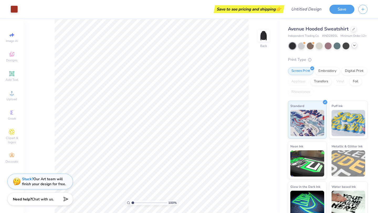
click at [354, 45] on icon at bounding box center [355, 45] width 4 height 4
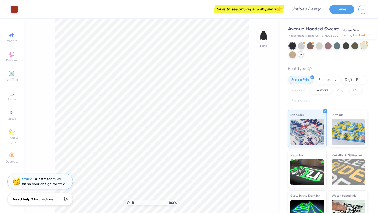
click at [364, 47] on div at bounding box center [364, 45] width 7 height 7
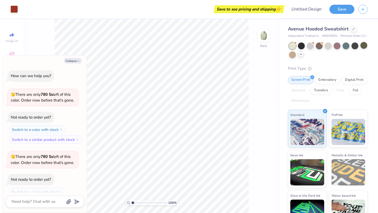
scroll to position [17, 0]
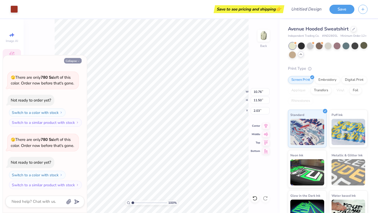
click at [74, 60] on button "Collapse" at bounding box center [73, 61] width 18 height 6
type textarea "x"
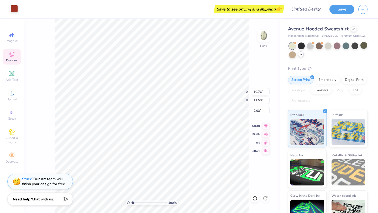
click at [14, 13] on div "Art colors" at bounding box center [9, 9] width 18 height 18
click at [15, 11] on div at bounding box center [14, 8] width 7 height 7
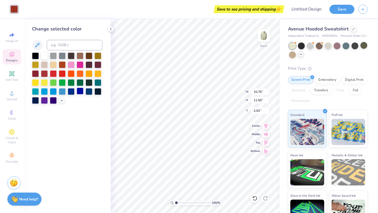
click at [81, 92] on div at bounding box center [80, 91] width 7 height 7
click at [90, 92] on div at bounding box center [89, 91] width 7 height 7
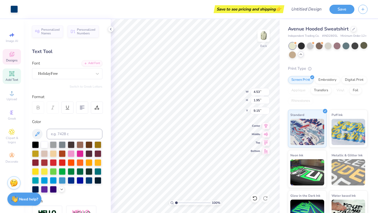
type input "9.15"
type textarea "C"
type textarea "Gateway"
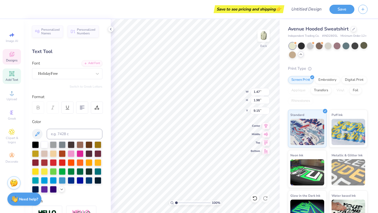
type input "1.47"
type input "1.98"
type input "7.17"
type textarea "est 2024"
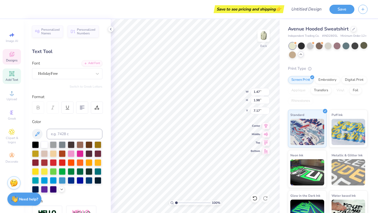
scroll to position [0, 1]
type input "3.12"
type input "1.22"
type input "2.18"
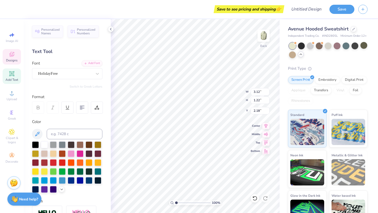
type textarea "i"
type textarea "Season 2"
click at [111, 30] on icon at bounding box center [111, 29] width 4 height 4
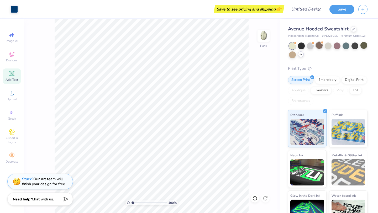
click at [320, 44] on div at bounding box center [319, 45] width 7 height 7
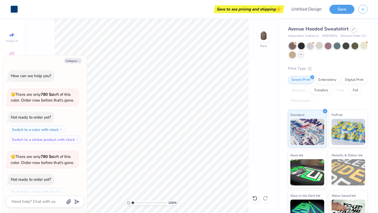
scroll to position [80, 0]
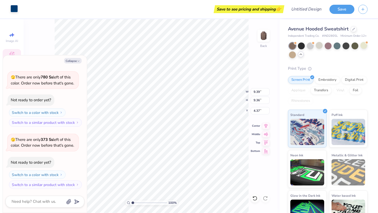
click at [12, 7] on div at bounding box center [14, 8] width 7 height 7
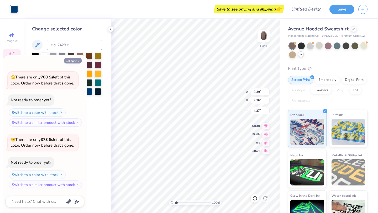
click at [75, 60] on button "Collapse" at bounding box center [73, 61] width 18 height 6
type textarea "x"
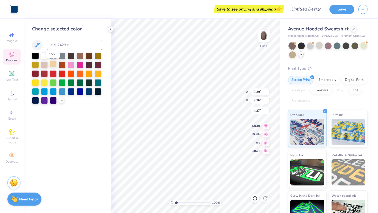
click at [50, 65] on div at bounding box center [53, 64] width 7 height 7
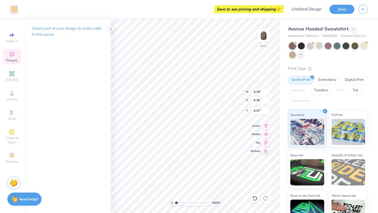
type input "4.12"
type input "3.87"
type input "2.44"
click at [13, 10] on div at bounding box center [14, 8] width 7 height 7
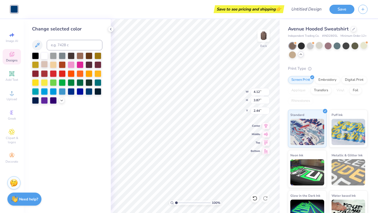
click at [43, 65] on div at bounding box center [44, 64] width 7 height 7
click at [44, 56] on div at bounding box center [44, 55] width 7 height 7
click at [87, 92] on div at bounding box center [89, 91] width 7 height 7
type input "9.39"
type input "9.36"
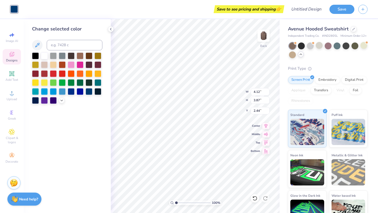
type input "4.37"
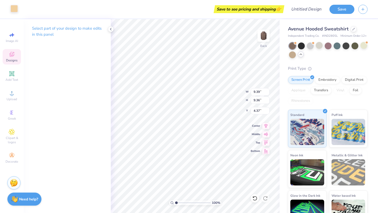
click at [16, 9] on div at bounding box center [14, 8] width 7 height 7
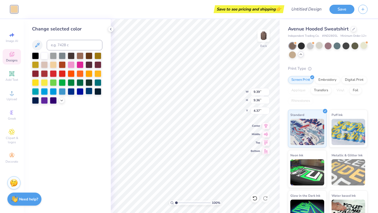
click at [89, 93] on div at bounding box center [89, 91] width 7 height 7
click at [311, 46] on div at bounding box center [310, 45] width 7 height 7
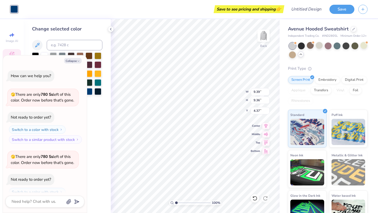
scroll to position [148, 0]
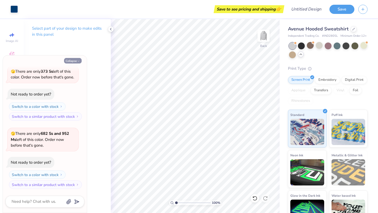
click at [77, 63] on button "Collapse" at bounding box center [73, 61] width 18 height 6
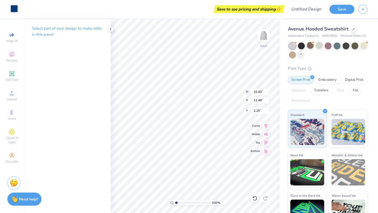
click at [15, 8] on div at bounding box center [14, 8] width 7 height 7
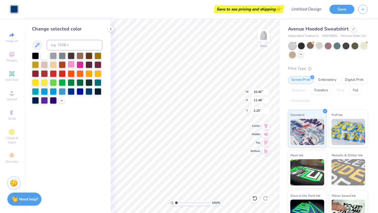
click at [74, 66] on div at bounding box center [71, 64] width 7 height 7
click at [80, 64] on div at bounding box center [80, 64] width 7 height 7
click at [303, 55] on icon at bounding box center [301, 54] width 4 height 4
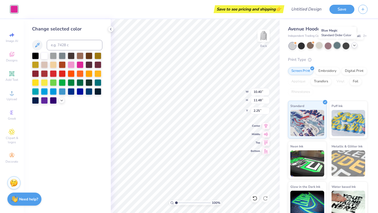
click at [337, 45] on div at bounding box center [337, 45] width 7 height 7
click at [71, 64] on div at bounding box center [71, 64] width 7 height 7
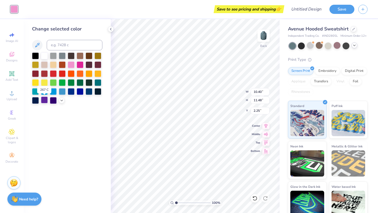
click at [43, 100] on div at bounding box center [44, 100] width 7 height 7
click at [42, 54] on div at bounding box center [44, 55] width 7 height 7
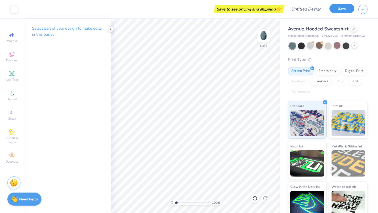
click at [346, 6] on button "Save" at bounding box center [342, 8] width 25 height 9
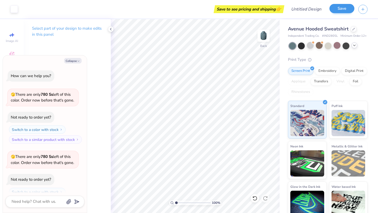
scroll to position [162, 0]
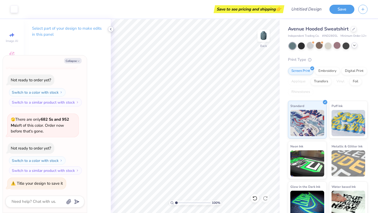
click at [112, 27] on icon at bounding box center [111, 29] width 4 height 4
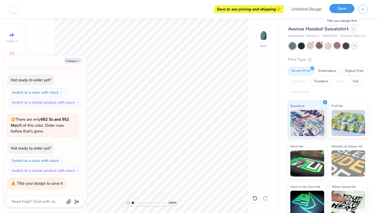
click at [347, 6] on button "Save" at bounding box center [342, 8] width 25 height 9
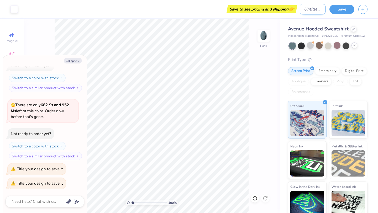
type textarea "x"
click at [320, 12] on input "Design Title" at bounding box center [313, 9] width 26 height 11
type input "G"
type textarea "x"
type input "GD"
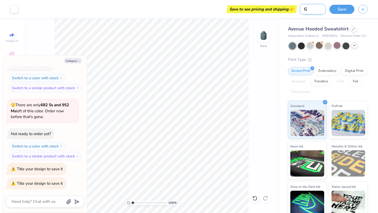
type textarea "x"
type input "GDC"
type textarea "x"
type input "GDC"
type textarea "x"
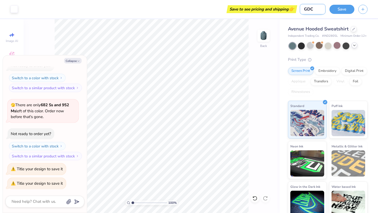
type input "GDC s"
type textarea "x"
type input "GDC sz"
type textarea "x"
type input "GDC szn"
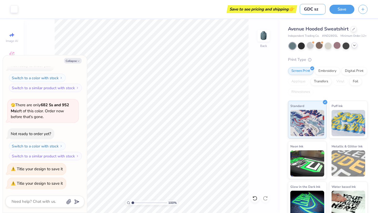
type textarea "x"
type input "GDC szn"
type textarea "x"
type input "GDC szn 2"
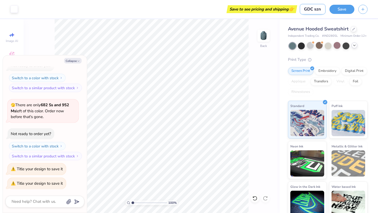
type textarea "x"
type input "GDC szn 2"
click at [346, 7] on button "Save" at bounding box center [342, 8] width 25 height 9
type textarea "x"
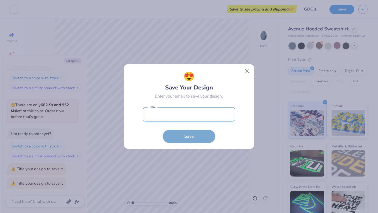
click at [191, 116] on input "email" at bounding box center [189, 114] width 92 height 14
type input "averymariestamm@gmail.com"
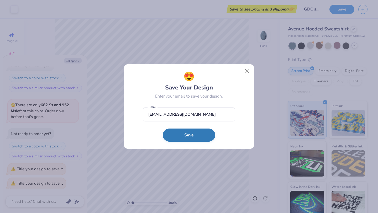
click at [188, 140] on button "Save" at bounding box center [189, 135] width 53 height 13
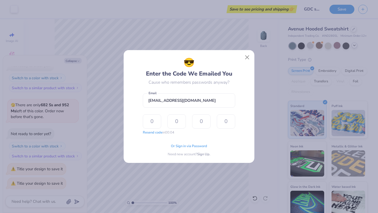
type input "8"
type input "7"
type input "3"
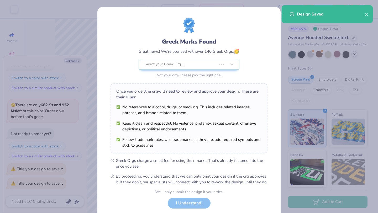
click at [263, 52] on div "Greek Marks Found Great news! We’re licensed with over 140 Greek Orgs. 🥳 Select…" at bounding box center [189, 48] width 157 height 61
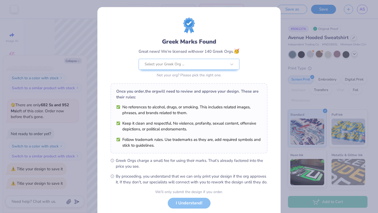
click at [92, 12] on div "Greek Marks Found Great news! We’re licensed with over 140 Greek Orgs. 🥳 Select…" at bounding box center [189, 106] width 378 height 213
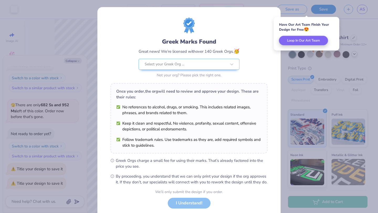
click at [364, 11] on div "Greek Marks Found Great news! We’re licensed with over 140 Greek Orgs. 🥳 Select…" at bounding box center [189, 106] width 378 height 213
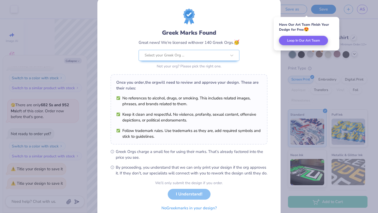
scroll to position [9, 0]
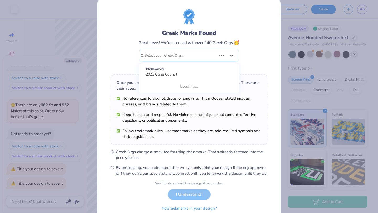
click at [215, 54] on div at bounding box center [180, 55] width 71 height 7
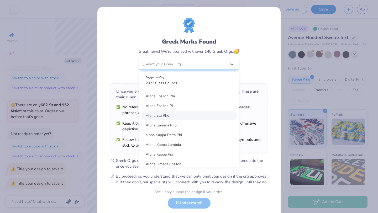
scroll to position [0, 0]
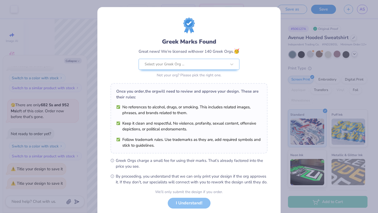
click at [256, 65] on div "Greek Marks Found Great news! We’re licensed with over 140 Greek Orgs. 🥳 Select…" at bounding box center [189, 48] width 157 height 61
click at [187, 76] on div "Not your org? Please pick the right one." at bounding box center [189, 76] width 101 height 6
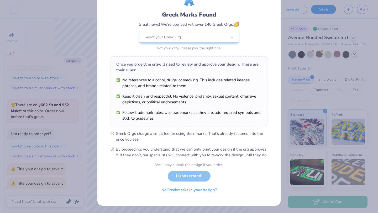
scroll to position [32, 0]
click at [180, 191] on button "No Greek marks in your design?" at bounding box center [189, 189] width 64 height 11
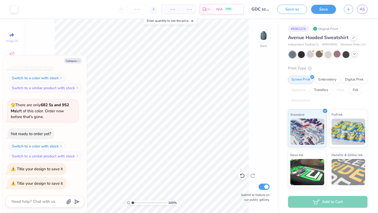
scroll to position [0, 0]
type textarea "x"
click at [359, 8] on link "AS" at bounding box center [362, 9] width 11 height 9
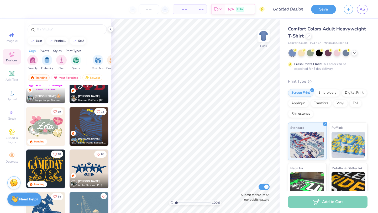
scroll to position [211, 0]
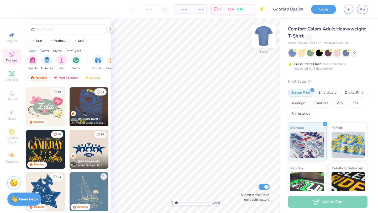
click at [266, 36] on img at bounding box center [263, 35] width 21 height 21
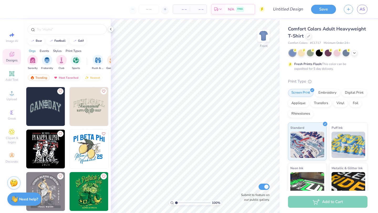
scroll to position [5233, 0]
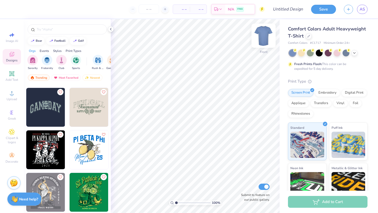
click at [265, 41] on img at bounding box center [263, 35] width 21 height 21
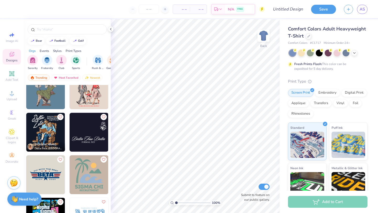
scroll to position [5506, 0]
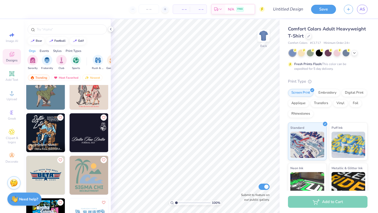
click at [93, 142] on img at bounding box center [89, 133] width 39 height 39
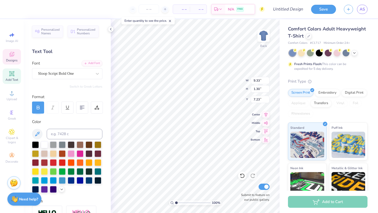
scroll to position [0, 0]
type textarea "D"
type textarea "Gateway Dance Center"
type input "3.43"
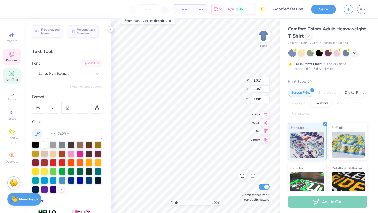
type input "0.41"
type input "3.25"
type input "0.39"
type input "8.60"
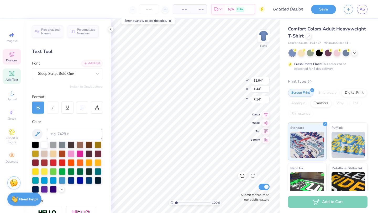
type input "9.25"
type input "1.11"
type input "7.47"
type input "7.25"
type input "1.76"
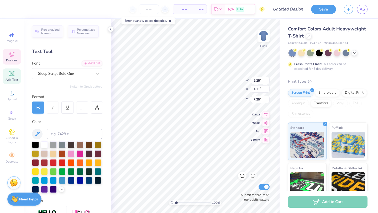
type input "2.49"
type input "3.00"
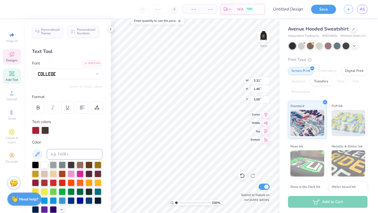
type textarea "G"
type textarea "gdc"
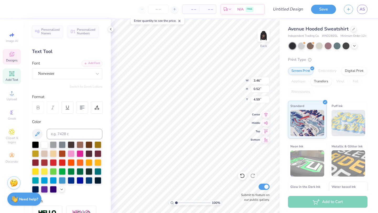
type input "3.46"
type input "0.52"
type input "4.59"
type textarea "2"
type textarea "season 2"
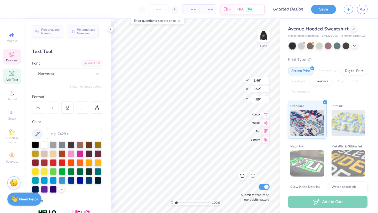
scroll to position [0, 1]
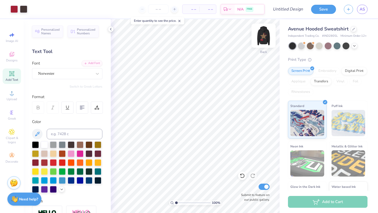
click at [263, 37] on img at bounding box center [263, 35] width 21 height 21
type input "6.63"
type textarea "G"
type textarea "gateway"
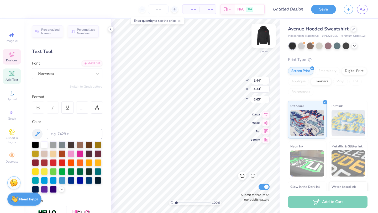
scroll to position [0, 0]
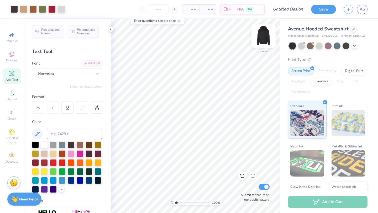
click at [265, 34] on img at bounding box center [263, 35] width 21 height 21
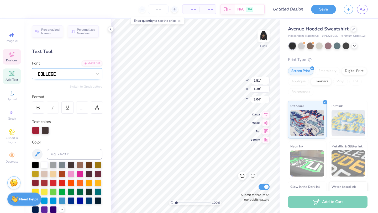
click at [92, 71] on div at bounding box center [65, 74] width 55 height 8
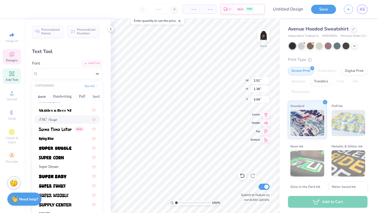
scroll to position [2521, 0]
click at [61, 147] on img at bounding box center [55, 149] width 33 height 4
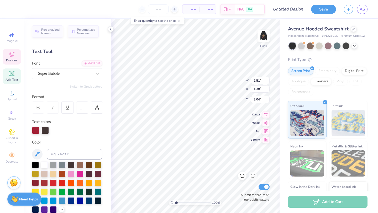
type input "3.89"
type input "1.64"
type input "2.91"
click at [79, 73] on div "Super Bubble" at bounding box center [65, 74] width 55 height 8
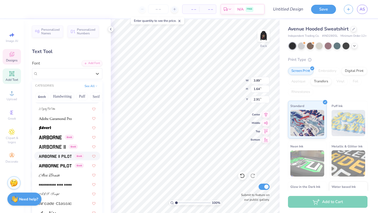
scroll to position [63, 0]
click at [60, 148] on img at bounding box center [52, 148] width 27 height 4
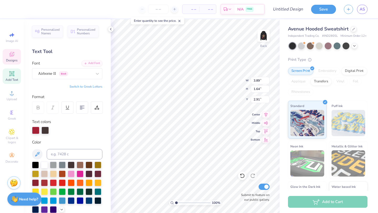
type input "3.25"
type input "1.50"
type input "2.98"
click at [94, 73] on div at bounding box center [97, 73] width 9 height 9
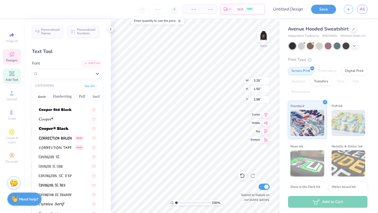
scroll to position [792, 0]
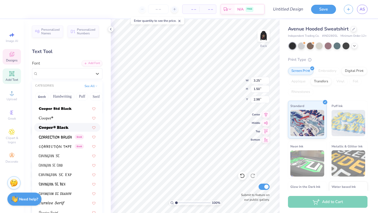
click at [69, 129] on div at bounding box center [67, 128] width 57 height 6
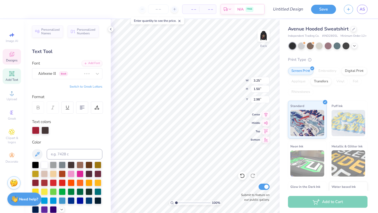
type input "3.24"
type input "1.79"
type input "2.84"
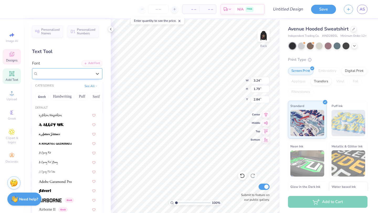
click at [82, 74] on div "Cooper*" at bounding box center [65, 74] width 55 height 8
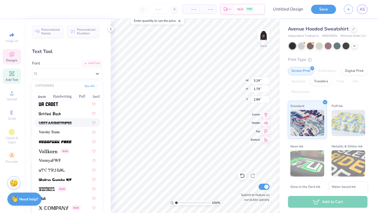
scroll to position [2796, 0]
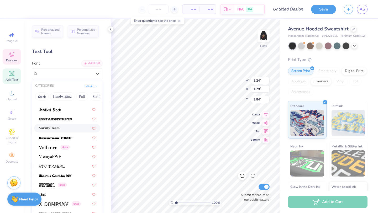
click at [72, 127] on div "Varsity Team" at bounding box center [67, 129] width 57 height 6
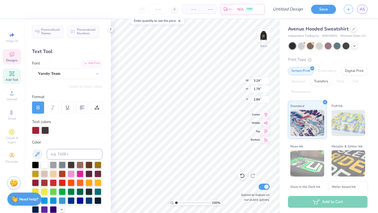
type input "2.84"
type input "1.43"
type input "3.01"
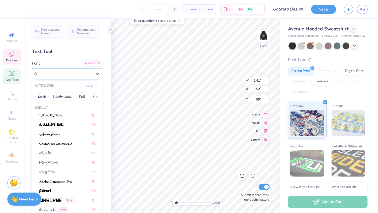
click at [76, 75] on div "Norwester" at bounding box center [65, 74] width 55 height 8
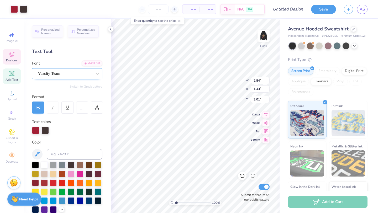
type input "3.00"
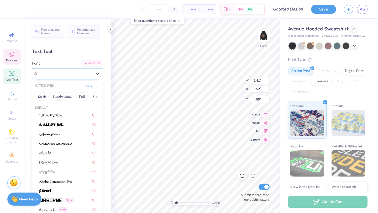
click at [87, 74] on div "Norwester" at bounding box center [65, 74] width 55 height 8
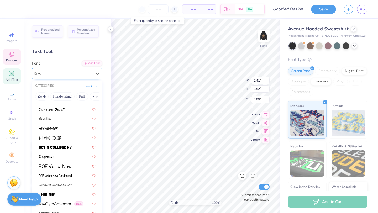
scroll to position [0, 0]
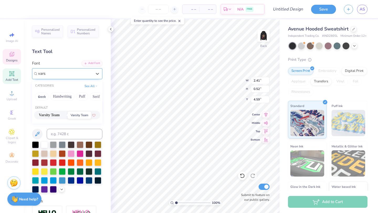
click at [57, 115] on span "Varsity Team" at bounding box center [49, 115] width 21 height 6
type input "vars"
type input "2.71"
type input "0.46"
type input "4.66"
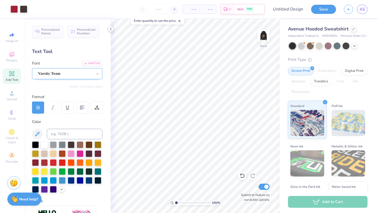
click at [111, 29] on icon at bounding box center [111, 29] width 4 height 4
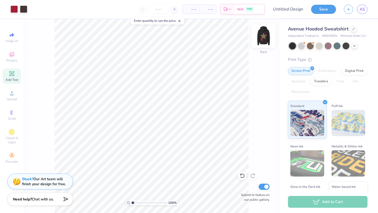
click at [268, 35] on img at bounding box center [263, 35] width 21 height 21
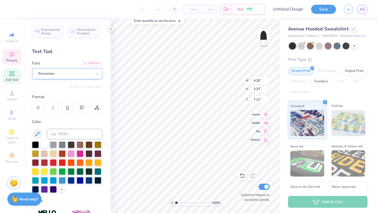
click at [45, 145] on div at bounding box center [44, 144] width 7 height 7
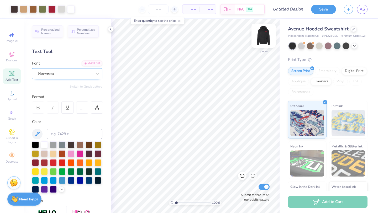
click at [263, 35] on img at bounding box center [263, 35] width 21 height 21
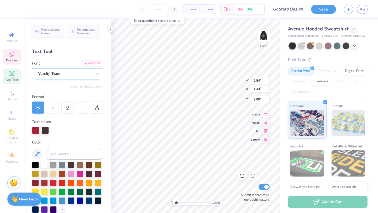
click at [44, 164] on div at bounding box center [44, 164] width 7 height 7
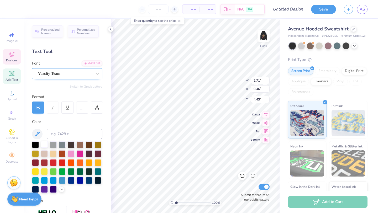
click at [45, 141] on div at bounding box center [44, 144] width 7 height 7
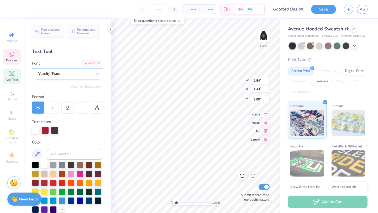
click at [85, 73] on div "Varsity Team" at bounding box center [65, 74] width 55 height 8
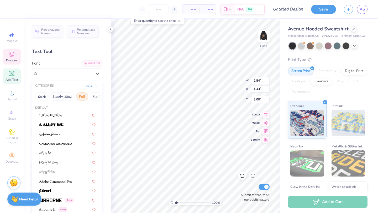
click at [82, 97] on button "Puff" at bounding box center [82, 96] width 12 height 8
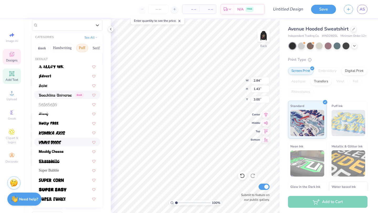
scroll to position [48, 0]
click at [58, 127] on div at bounding box center [67, 123] width 66 height 9
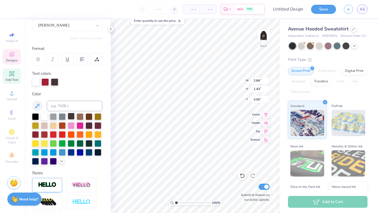
type input "2.85"
type input "1.67"
type input "2.88"
click at [88, 24] on div "Holly FREE" at bounding box center [65, 25] width 55 height 8
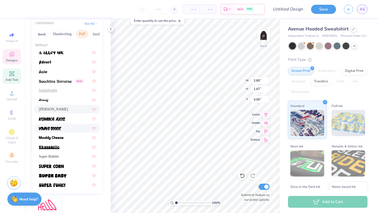
scroll to position [62, 0]
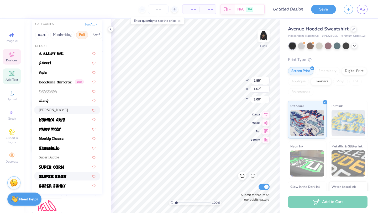
click at [66, 172] on div at bounding box center [67, 176] width 66 height 9
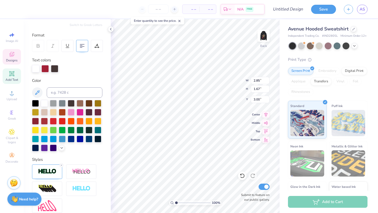
type input "3.41"
type input "1.47"
type input "3.10"
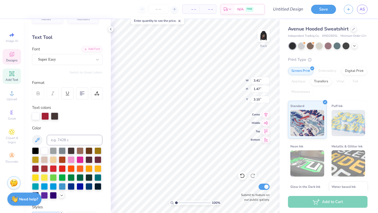
scroll to position [13, 0]
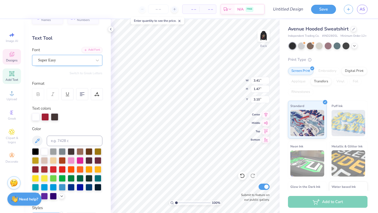
click at [75, 58] on div "Super Easy" at bounding box center [65, 60] width 55 height 8
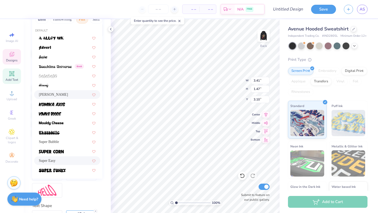
scroll to position [79, 0]
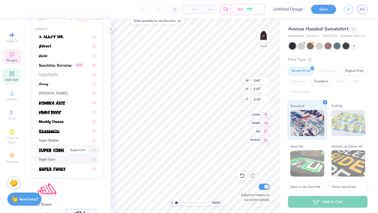
click at [61, 148] on span at bounding box center [51, 150] width 25 height 6
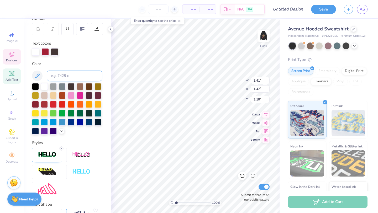
type input "2.76"
type input "1.37"
type input "3.15"
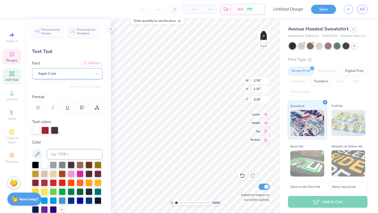
click at [91, 74] on div "Super Corn" at bounding box center [65, 74] width 55 height 8
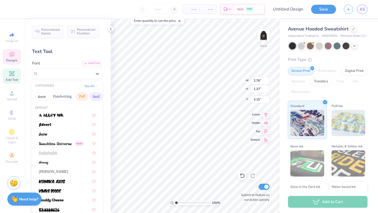
click at [97, 97] on button "Serif" at bounding box center [96, 96] width 13 height 8
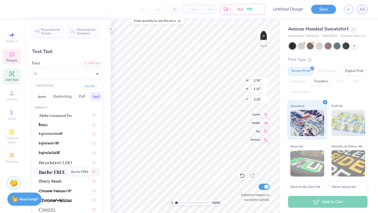
click at [61, 170] on span at bounding box center [52, 172] width 26 height 6
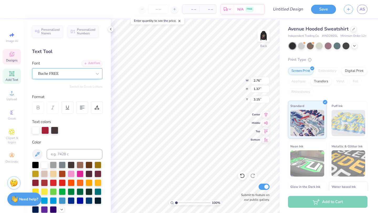
type input "2.95"
type input "1.88"
type input "2.90"
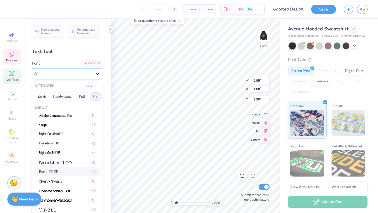
click at [95, 72] on icon at bounding box center [97, 73] width 5 height 5
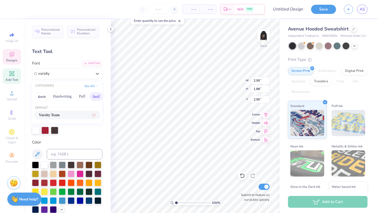
click at [58, 113] on span "Varsity Team" at bounding box center [49, 115] width 21 height 6
type input "varsity"
type input "2.84"
type input "1.43"
type input "3.12"
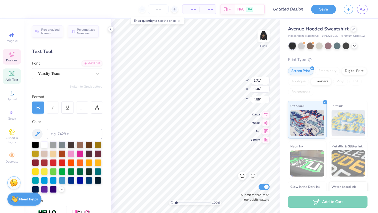
type input "4.55"
click at [12, 97] on span "Upload" at bounding box center [12, 99] width 11 height 4
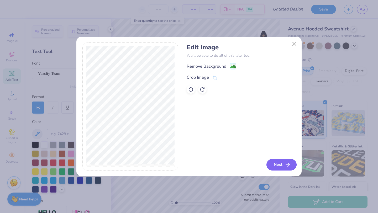
click at [282, 164] on button "Next" at bounding box center [282, 165] width 30 height 12
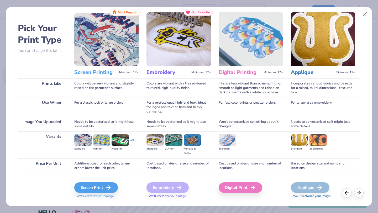
scroll to position [12, 0]
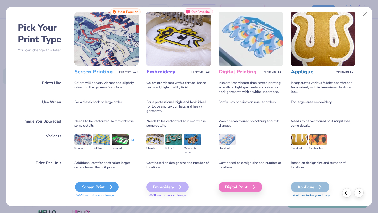
click at [104, 189] on div "Screen Print" at bounding box center [97, 187] width 44 height 11
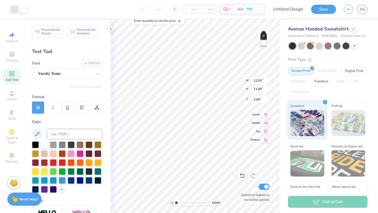
type input "2.37"
type input "3.59"
type input "3.15"
type input "3.00"
type input "1.96"
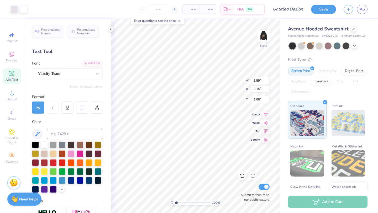
type input "1.72"
type input "3.52"
type input "2.80"
type input "2.46"
type input "3.00"
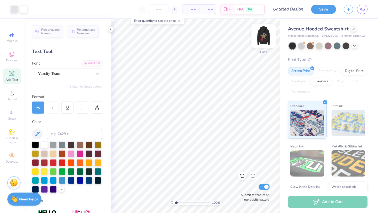
click at [261, 37] on img at bounding box center [263, 35] width 21 height 21
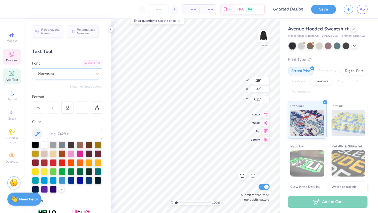
click at [80, 71] on div "Norwester" at bounding box center [65, 74] width 55 height 8
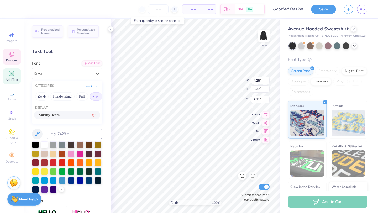
click at [74, 114] on div "Varsity Team" at bounding box center [67, 115] width 57 height 6
type input "var"
type input "5.03"
type input "3.97"
type input "6.77"
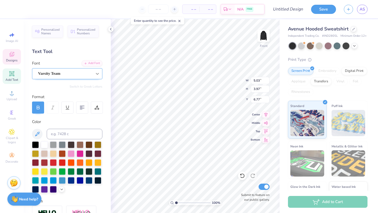
click at [94, 73] on div at bounding box center [97, 73] width 9 height 9
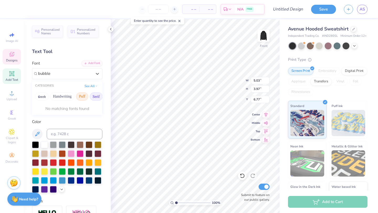
click at [83, 94] on button "Puff" at bounding box center [82, 96] width 12 height 8
click at [71, 114] on div "Super Bubble" at bounding box center [67, 115] width 57 height 6
type input "bubble"
type input "6.05"
type input "4.74"
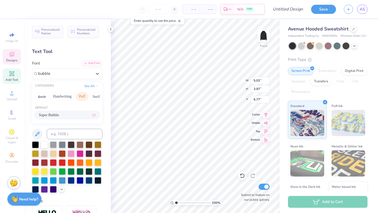
type input "6.30"
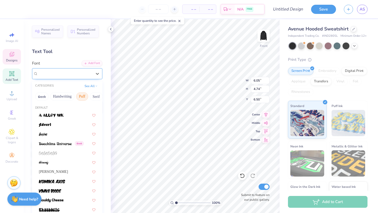
click at [91, 72] on div "Super Bubble" at bounding box center [65, 74] width 55 height 8
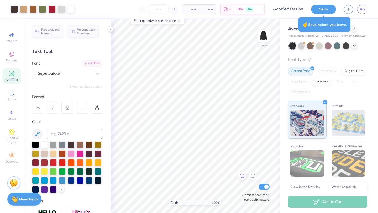
click at [241, 177] on icon at bounding box center [242, 175] width 5 height 5
click at [241, 176] on icon at bounding box center [242, 175] width 5 height 5
click at [252, 176] on icon at bounding box center [252, 175] width 5 height 5
click at [241, 176] on icon at bounding box center [242, 175] width 5 height 5
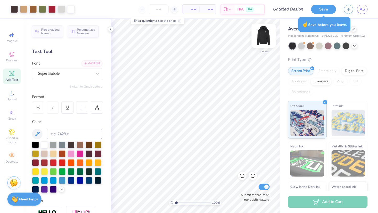
click at [265, 36] on img at bounding box center [263, 35] width 21 height 21
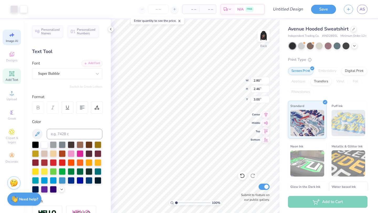
click at [13, 40] on span "Image AI" at bounding box center [12, 41] width 12 height 4
select select "4"
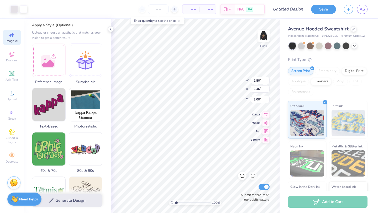
scroll to position [50, 0]
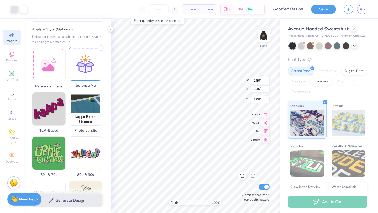
click at [93, 71] on div at bounding box center [86, 64] width 34 height 34
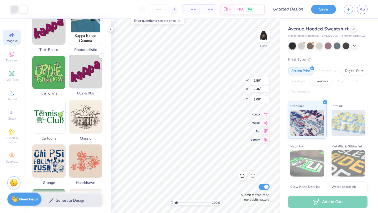
scroll to position [0, 0]
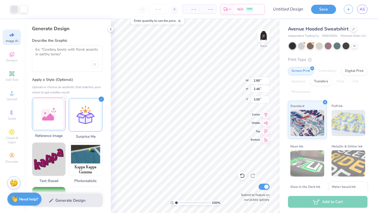
click at [55, 112] on div at bounding box center [49, 114] width 34 height 34
click at [88, 125] on div at bounding box center [86, 114] width 34 height 34
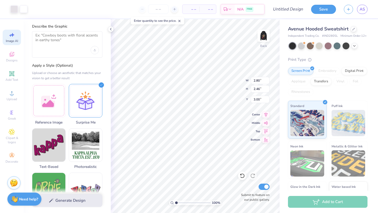
scroll to position [236, 0]
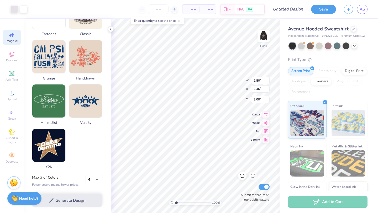
click at [38, 199] on div "Need help? Chat with us." at bounding box center [24, 198] width 34 height 13
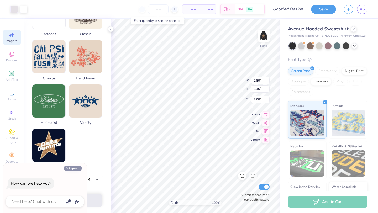
click at [79, 170] on icon "button" at bounding box center [78, 168] width 3 height 3
type textarea "x"
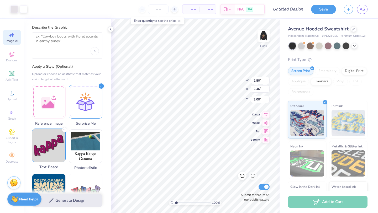
scroll to position [0, 0]
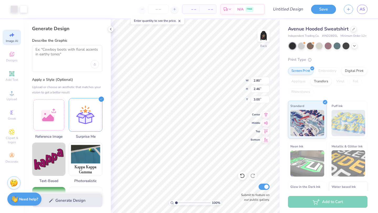
click at [58, 60] on div at bounding box center [67, 58] width 70 height 27
click at [58, 55] on textarea at bounding box center [67, 53] width 64 height 13
type textarea "c"
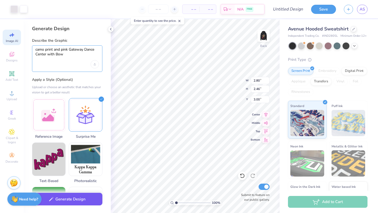
type textarea "camo print and pink Gateway Dance Center with Bow"
click at [68, 199] on button "Generate Design" at bounding box center [67, 199] width 70 height 13
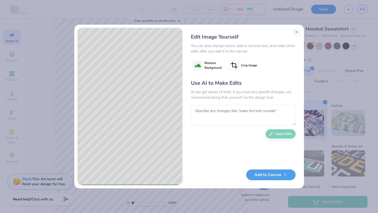
select select "4"
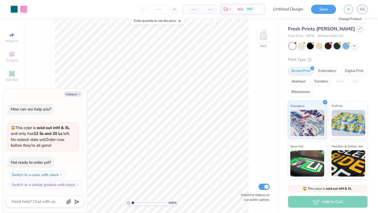
click at [357, 28] on div at bounding box center [360, 29] width 6 height 6
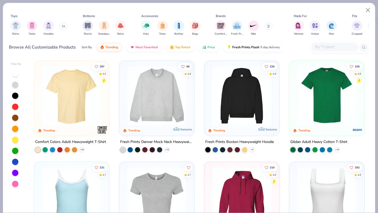
click at [230, 99] on img at bounding box center [242, 95] width 65 height 59
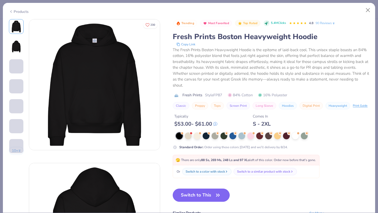
click at [192, 192] on button "Switch to This" at bounding box center [201, 195] width 57 height 13
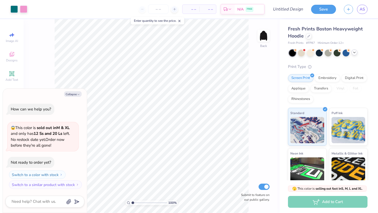
click at [355, 52] on icon at bounding box center [355, 52] width 4 height 4
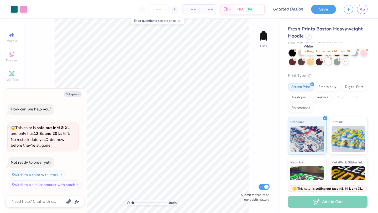
click at [330, 62] on div at bounding box center [328, 61] width 7 height 7
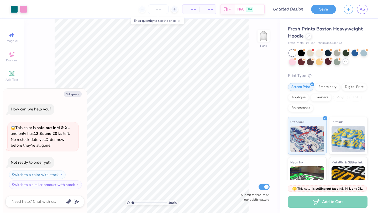
scroll to position [35, 0]
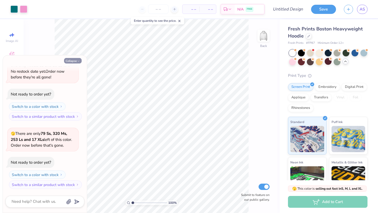
click at [76, 58] on button "Collapse" at bounding box center [73, 61] width 18 height 6
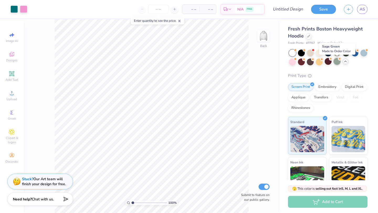
click at [336, 62] on div at bounding box center [337, 61] width 7 height 7
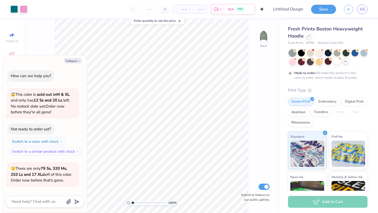
scroll to position [79, 0]
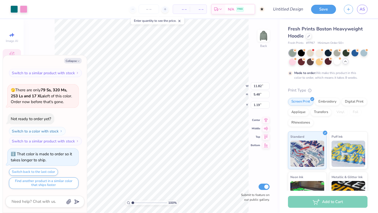
type textarea "x"
type input "1.27"
type textarea "x"
type input "1.56"
type textarea "x"
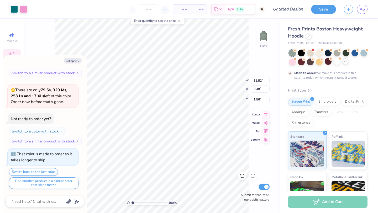
type input "1.27"
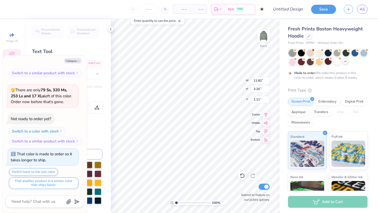
scroll to position [0, 1]
type textarea "x"
type textarea "DELTA ZET"
type textarea "x"
type textarea "DELTA ZE"
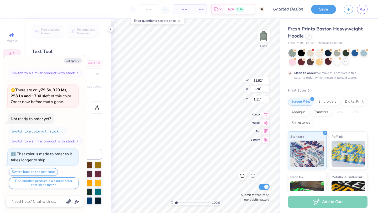
type textarea "x"
type textarea "DELTA Z"
type textarea "x"
type textarea "DELTA"
type textarea "x"
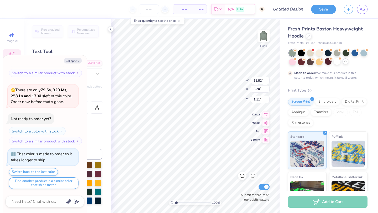
type textarea "DELTA"
type textarea "x"
type textarea "DELT"
type textarea "x"
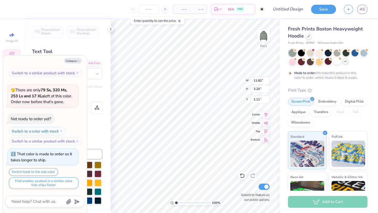
type textarea "DEL"
type textarea "x"
type textarea "DE"
type textarea "x"
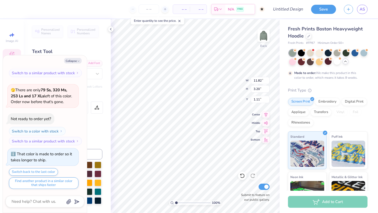
type textarea "D"
type textarea "x"
type textarea "G"
type textarea "x"
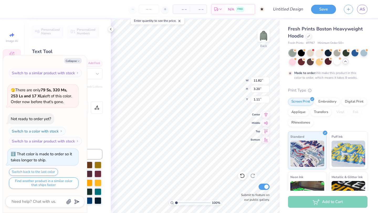
type textarea "Ga"
type textarea "x"
type textarea "Gat"
type textarea "x"
type textarea "Gate"
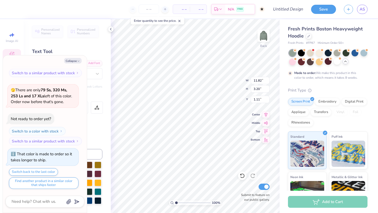
type textarea "x"
type textarea "Gatew"
type textarea "x"
type textarea "Gatewa"
type textarea "x"
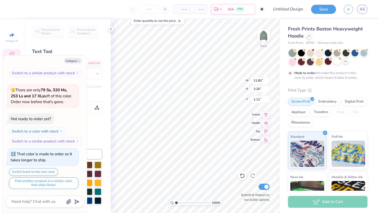
type textarea "Gateway"
type textarea "x"
type input "6.91"
type input "2.70"
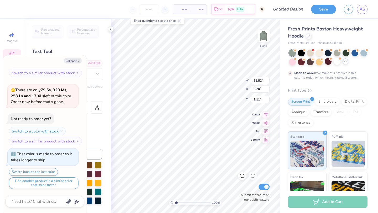
type input "4.05"
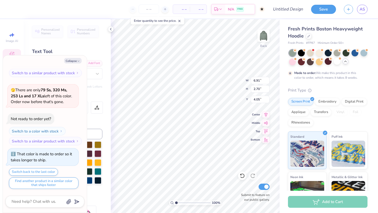
type textarea "x"
type textarea "Michiga"
type textarea "x"
type textarea "Michig"
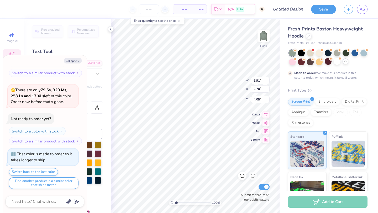
type textarea "x"
type textarea "Michi"
type textarea "x"
type textarea "Mich"
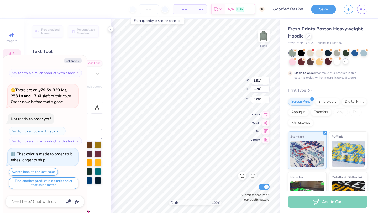
type textarea "x"
type textarea "Mic"
type textarea "x"
type textarea "Mi"
type textarea "x"
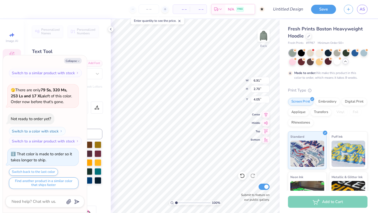
type textarea "M"
type textarea "x"
type textarea "D"
type textarea "x"
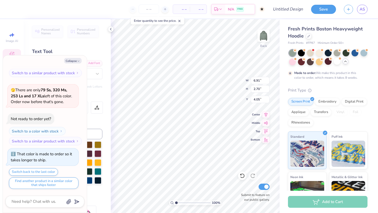
type textarea "Da"
type textarea "x"
type textarea "Dan"
type textarea "x"
type textarea "Danc"
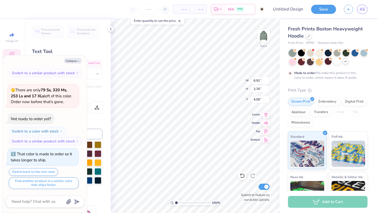
type textarea "x"
type textarea "Dance"
type textarea "x"
type textarea "Dance"
type textarea "x"
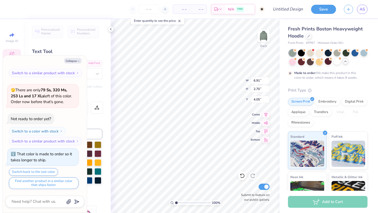
type textarea "Dance C"
type textarea "x"
type textarea "Dance Ce"
type textarea "x"
type textarea "Dance Cen"
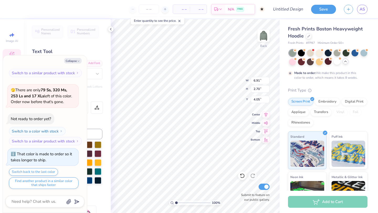
type textarea "x"
type textarea "Dance Cent"
type textarea "x"
type textarea "Dance Cente"
type textarea "x"
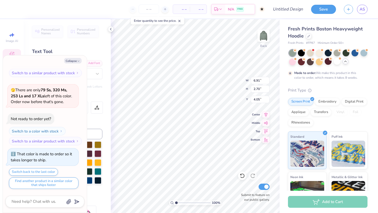
type textarea "Dance Center"
type textarea "x"
type input "9.54"
type input "2.94"
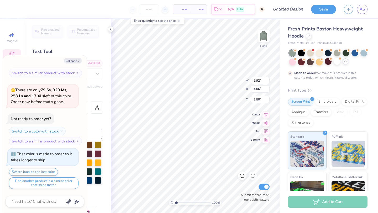
type input "1.26"
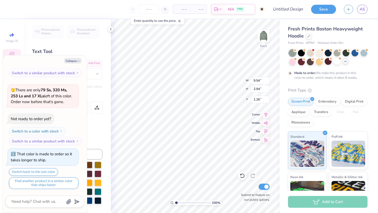
type textarea "x"
type input "9.92"
type input "4.06"
type input "3.50"
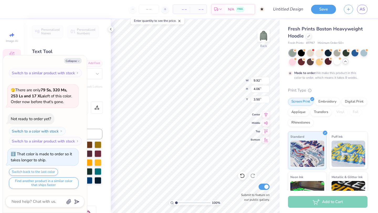
type textarea "x"
type input "4.72"
type textarea "x"
type input "3.07"
type input "0.60"
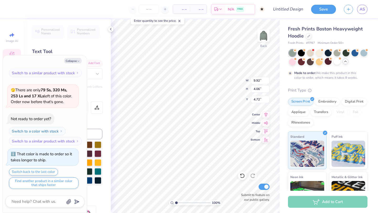
type input "4.12"
type textarea "x"
type textarea "EST. !"
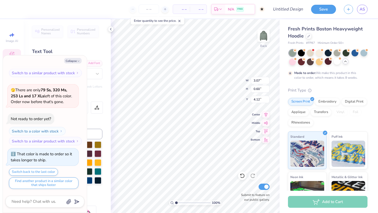
type textarea "x"
type textarea "EST. !2"
type textarea "x"
type textarea "EST. !20"
type textarea "x"
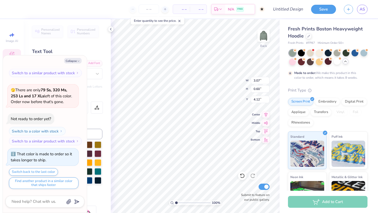
type textarea "EST. !2024"
type textarea "x"
type input "4.14"
type textarea "x"
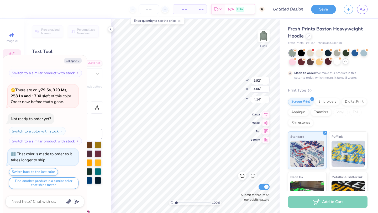
type input "4.72"
type textarea "x"
type input "9.18"
type input "3.76"
type input "4.87"
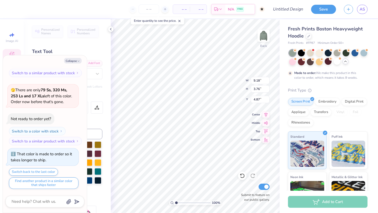
type textarea "x"
type input "9.37"
type input "2.25"
type input "5.44"
type textarea "x"
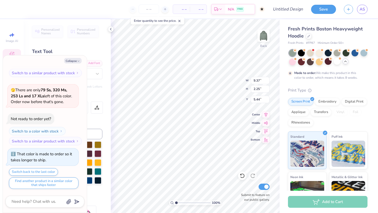
type input "3.02"
type input "0.65"
type input "4.18"
type textarea "x"
type input "5.16"
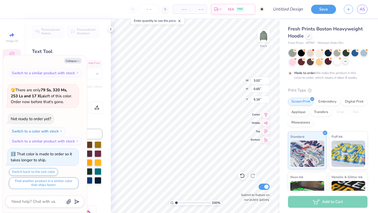
type textarea "x"
type input "9.54"
type input "2.94"
type input "1.26"
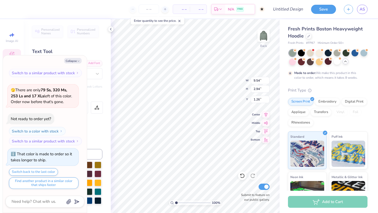
type textarea "x"
type input "2.62"
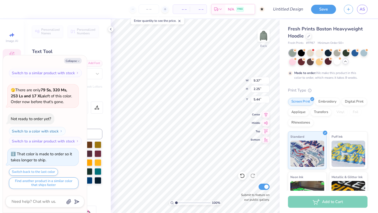
type textarea "x"
type input "6.17"
type textarea "x"
type input "8.95"
type input "4.39"
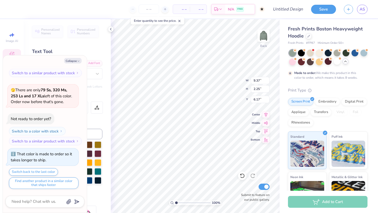
type input "5.31"
type textarea "x"
type input "9.32"
type input "3.23"
type input "5.80"
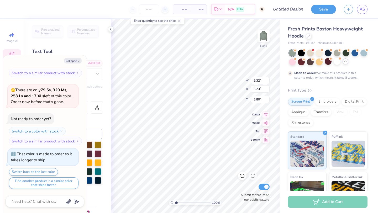
type textarea "x"
type input "6.75"
type textarea "x"
type textarea "Dance enter"
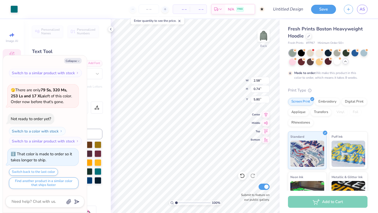
type textarea "x"
type input "6.75"
type textarea "x"
type input "3.02"
type input "0.65"
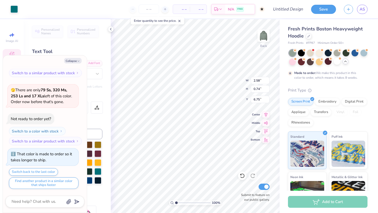
type input "5.16"
type textarea "x"
type input "6.10"
type textarea "x"
type input "9.54"
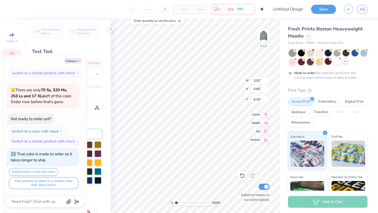
type input "2.94"
type input "2.62"
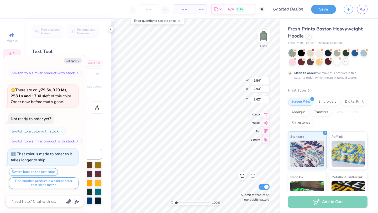
type textarea "x"
type input "3.00"
type textarea "x"
type input "3.49"
click at [76, 58] on button "Collapse" at bounding box center [73, 61] width 18 height 6
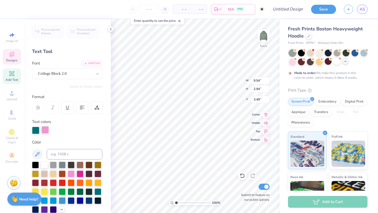
click at [47, 128] on div at bounding box center [45, 129] width 7 height 7
click at [43, 167] on div at bounding box center [44, 164] width 7 height 7
click at [82, 146] on div "Color" at bounding box center [67, 177] width 70 height 74
click at [45, 164] on div at bounding box center [44, 164] width 7 height 7
click at [240, 176] on icon at bounding box center [242, 175] width 5 height 5
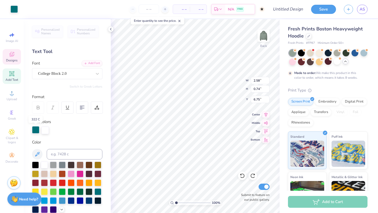
click at [37, 129] on div at bounding box center [35, 129] width 7 height 7
click at [71, 131] on div at bounding box center [67, 130] width 70 height 7
click at [36, 130] on div at bounding box center [35, 129] width 7 height 7
click at [45, 164] on div at bounding box center [44, 164] width 7 height 7
click at [34, 133] on div at bounding box center [35, 129] width 7 height 7
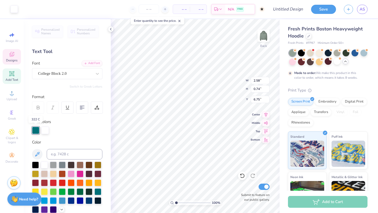
click at [35, 132] on div at bounding box center [35, 130] width 7 height 7
click at [241, 178] on icon at bounding box center [242, 176] width 4 height 5
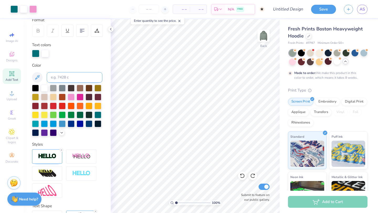
scroll to position [0, 0]
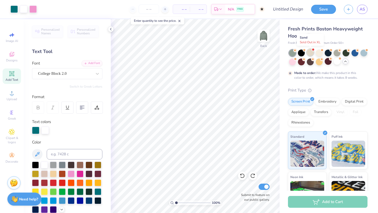
click at [313, 53] on div at bounding box center [310, 52] width 7 height 7
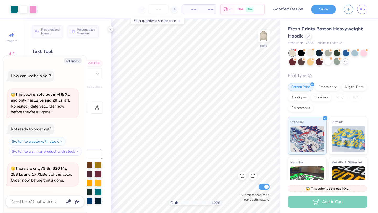
scroll to position [179, 0]
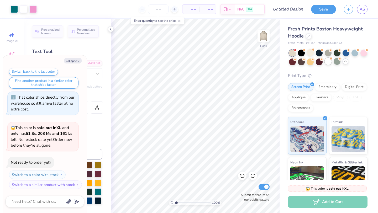
click at [329, 62] on div at bounding box center [328, 61] width 7 height 7
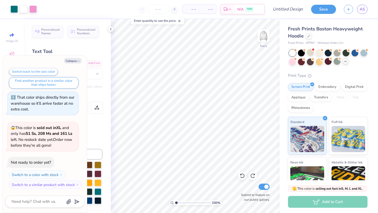
scroll to position [247, 0]
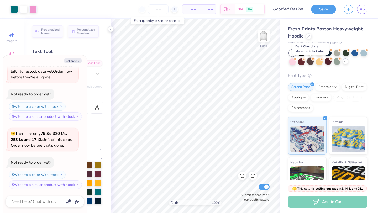
click at [310, 62] on div at bounding box center [310, 61] width 7 height 7
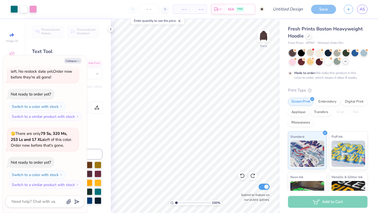
scroll to position [291, 0]
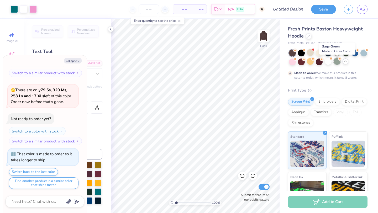
click at [335, 63] on div at bounding box center [337, 61] width 7 height 7
click at [292, 60] on div at bounding box center [292, 61] width 7 height 7
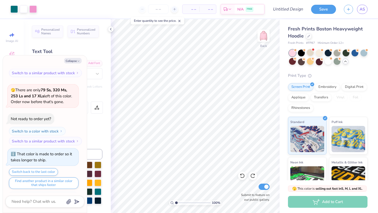
scroll to position [385, 0]
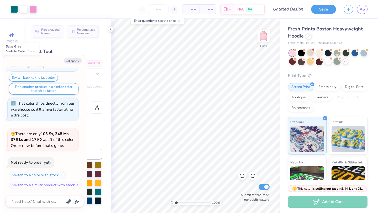
click at [337, 63] on div at bounding box center [337, 61] width 7 height 7
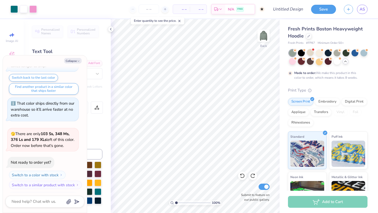
scroll to position [429, 0]
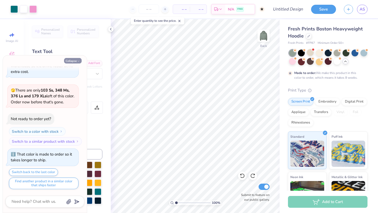
click at [78, 62] on icon "button" at bounding box center [78, 61] width 3 height 3
type textarea "x"
